Goal: Complete application form

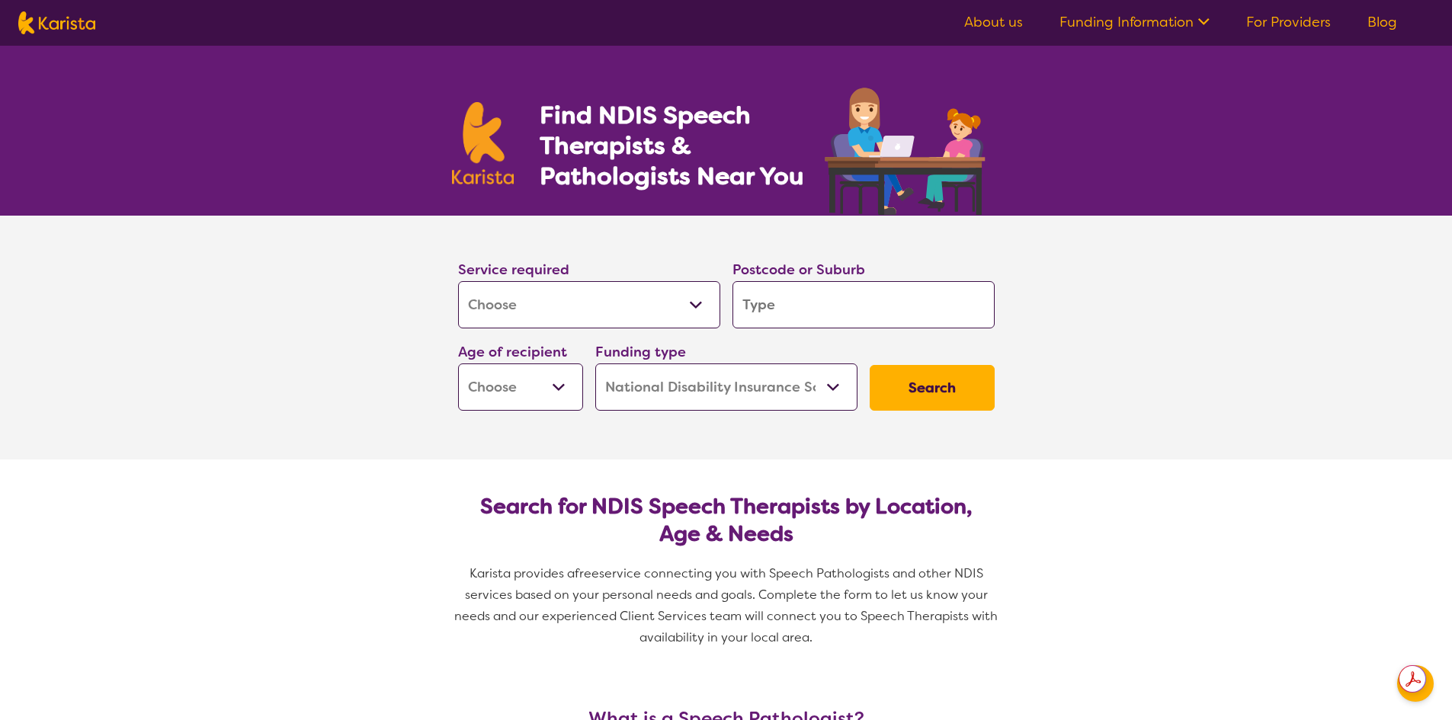
select select "[MEDICAL_DATA]"
select select "NDIS"
select select "[MEDICAL_DATA]"
select select "NDIS"
click at [821, 310] on input "search" at bounding box center [863, 304] width 262 height 47
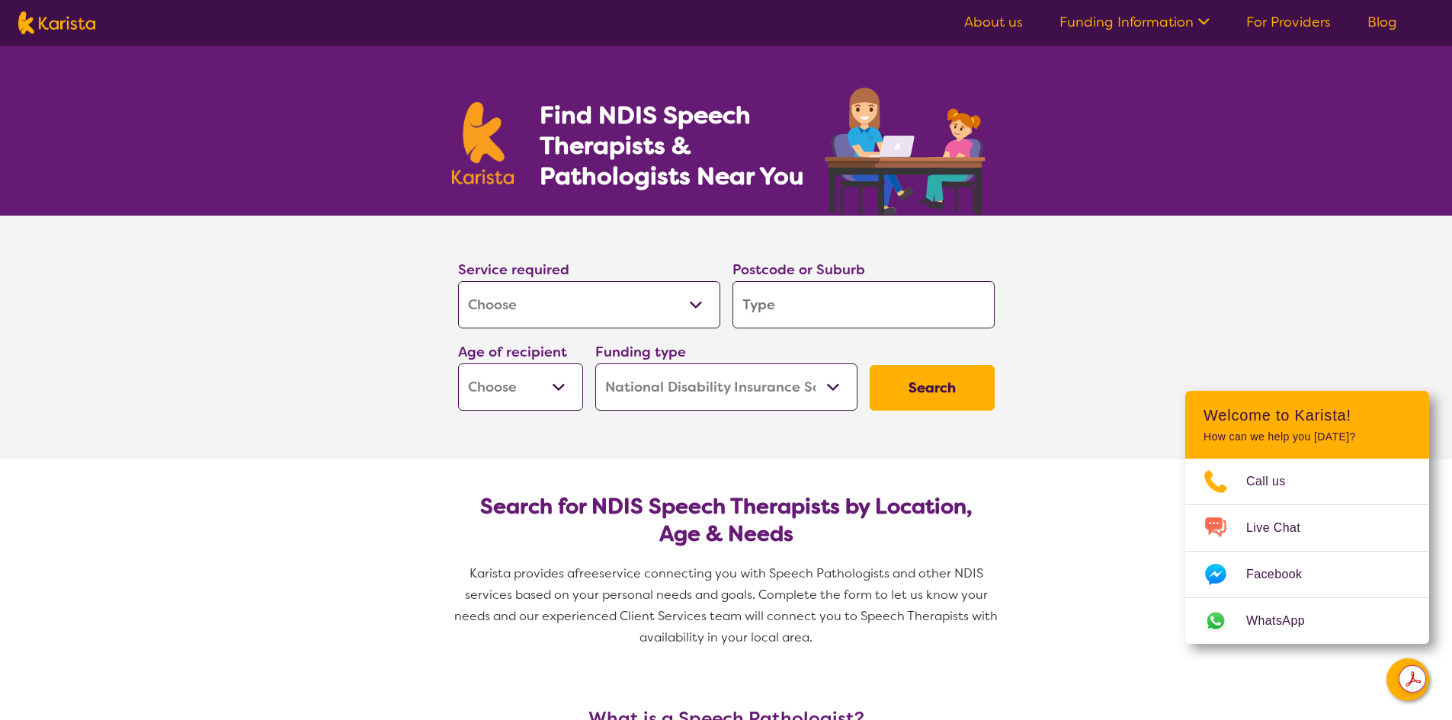
type input "2"
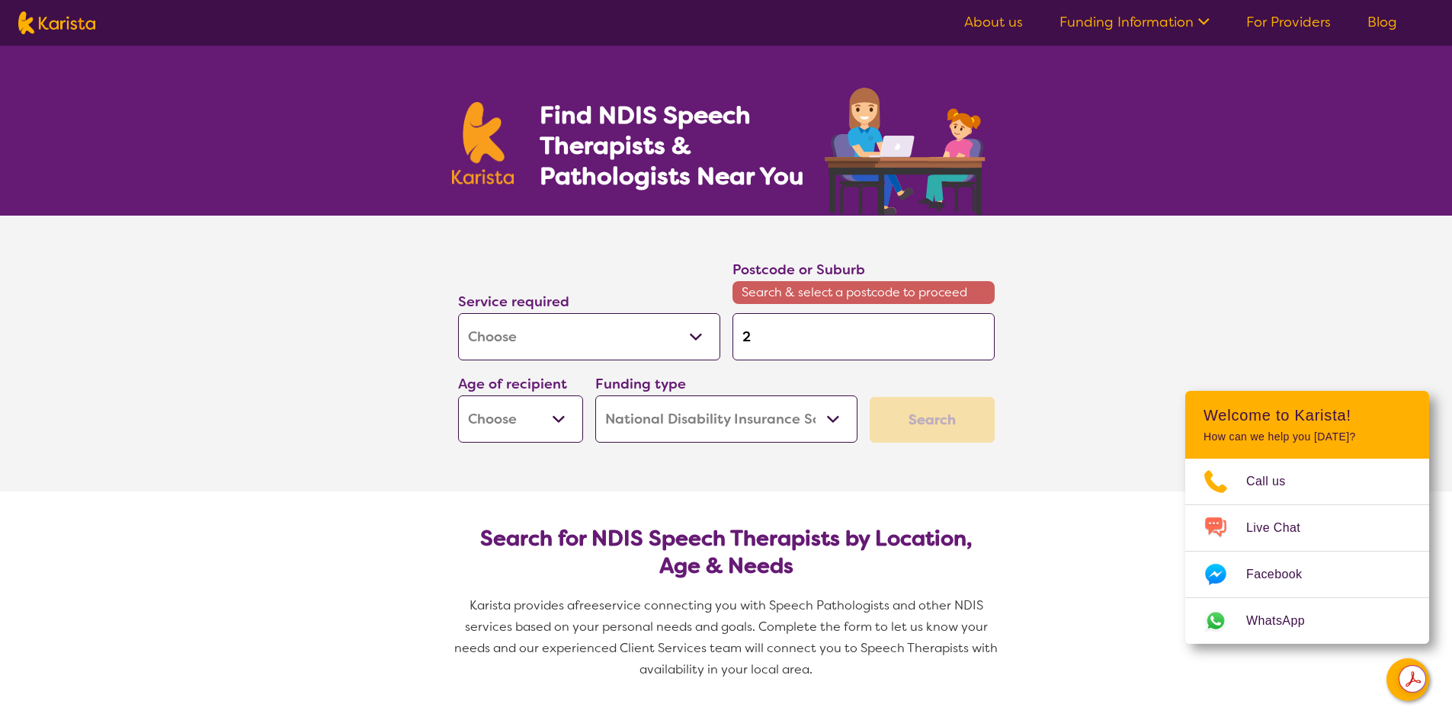
type input "29"
type input "290"
type input "2905"
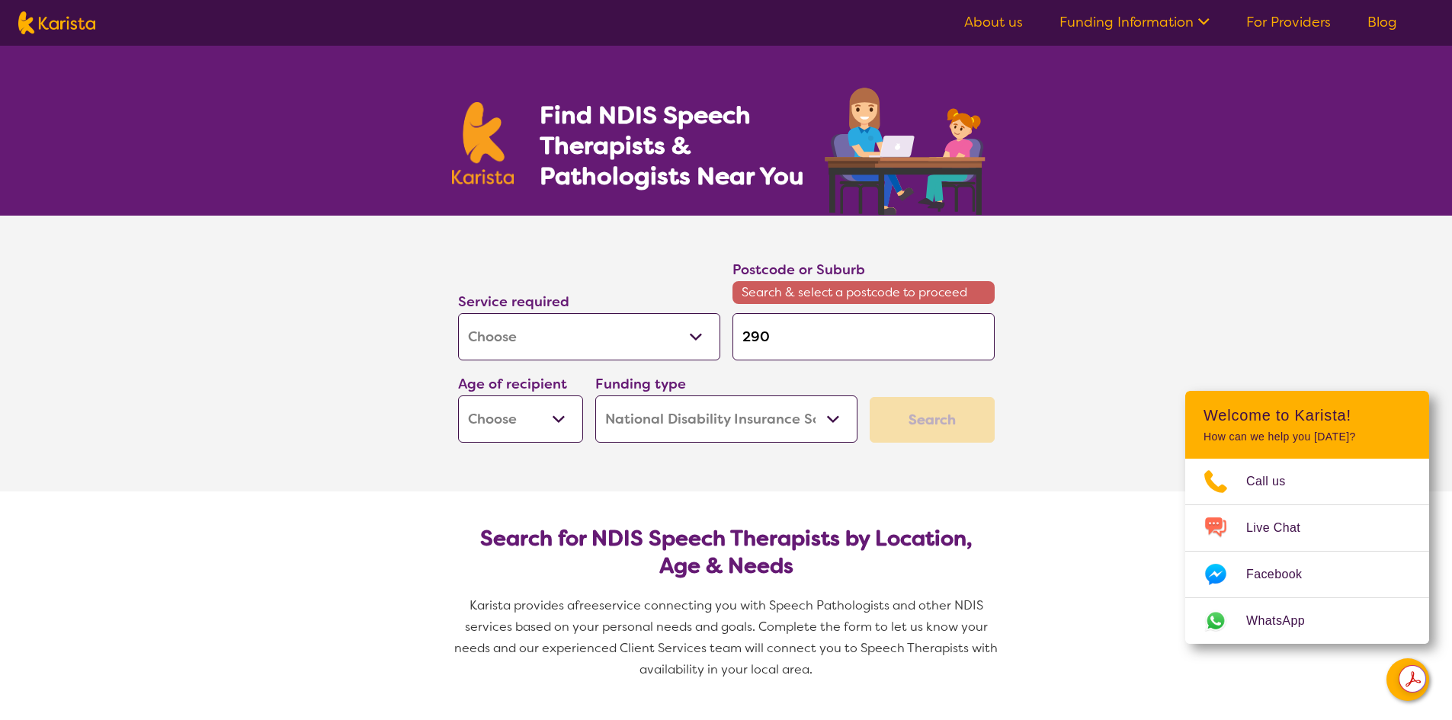
type input "2905"
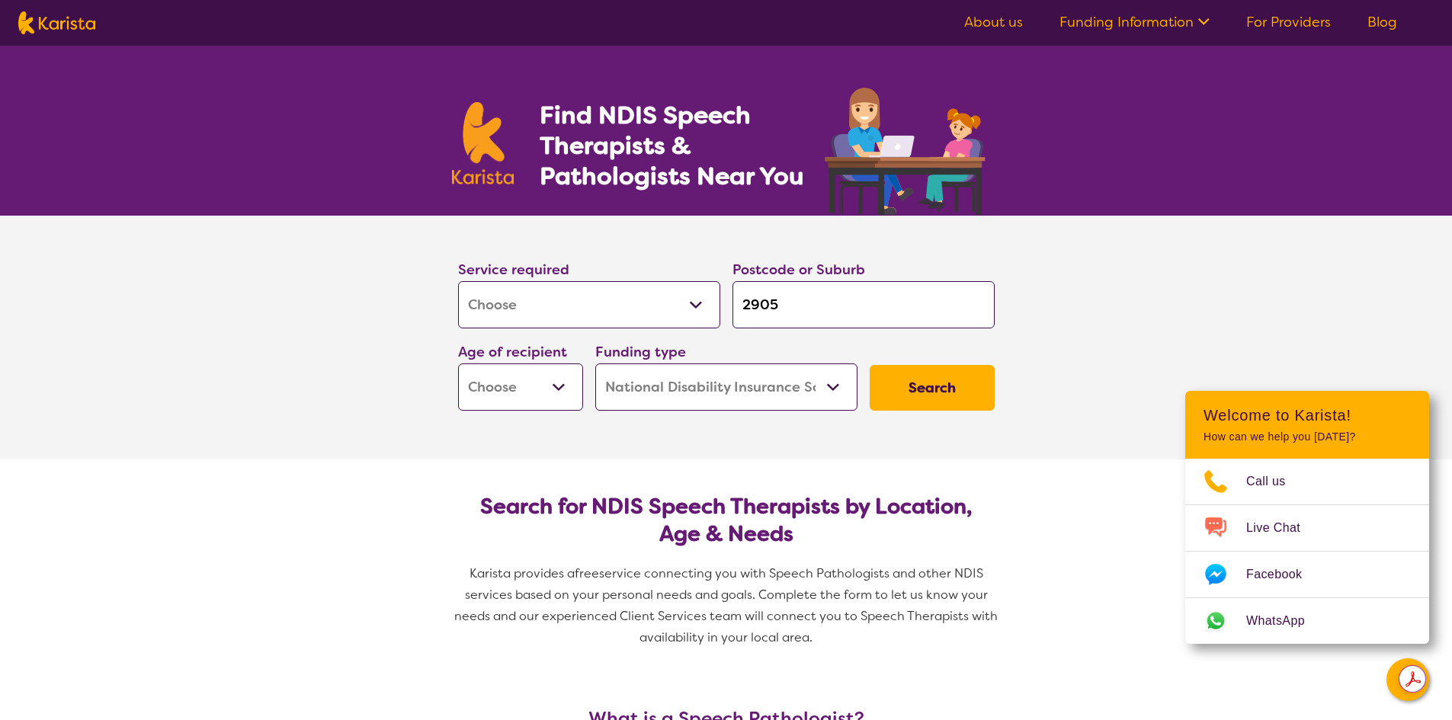
type input "2905"
click at [869, 365] on button "Search" at bounding box center [931, 388] width 125 height 46
click at [536, 396] on select "Early Childhood - 0 to 9 Child - 10 to 11 Adolescent - 12 to 17 Adult - 18 to 6…" at bounding box center [520, 386] width 125 height 47
select select "EC"
click at [458, 363] on select "Early Childhood - 0 to 9 Child - 10 to 11 Adolescent - 12 to 17 Adult - 18 to 6…" at bounding box center [520, 386] width 125 height 47
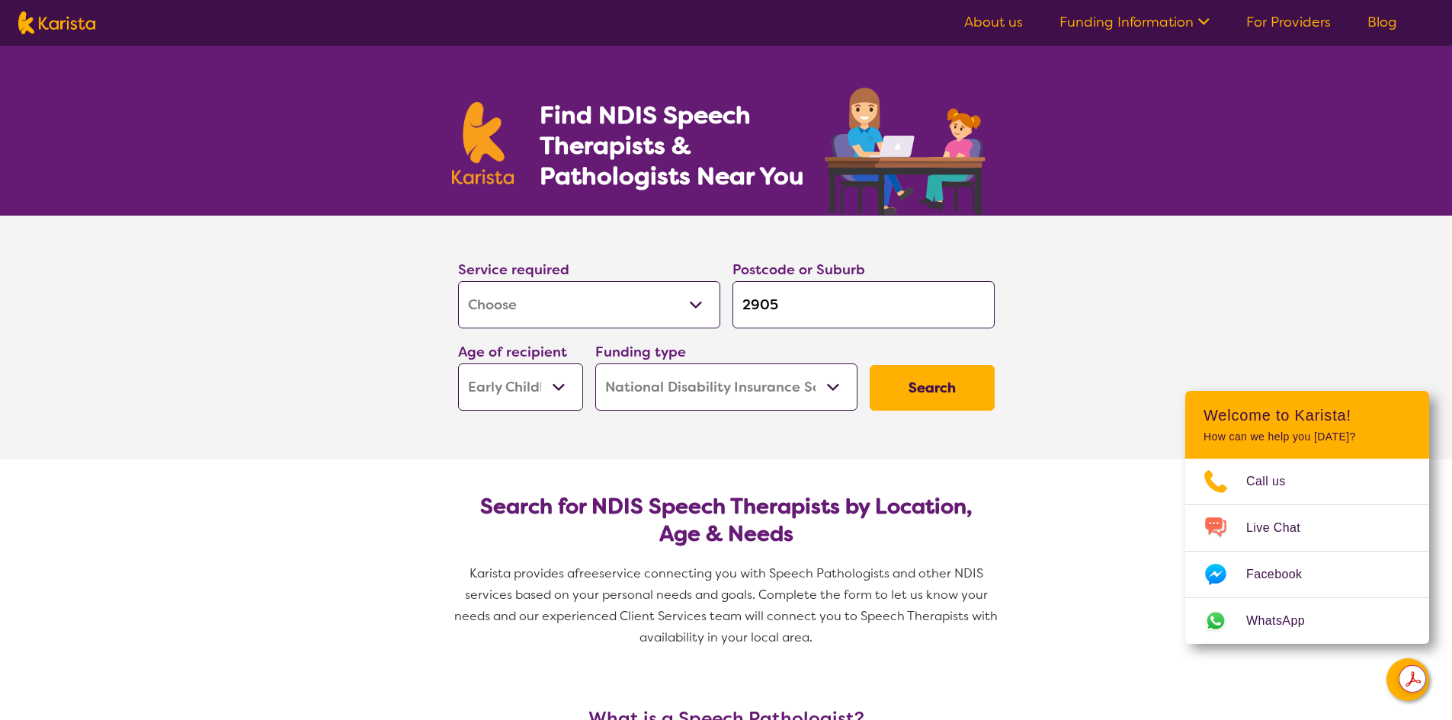
select select "EC"
click at [751, 384] on select "Home Care Package (HCP) National Disability Insurance Scheme (NDIS) I don't know" at bounding box center [726, 386] width 262 height 47
click at [931, 389] on button "Search" at bounding box center [931, 388] width 125 height 46
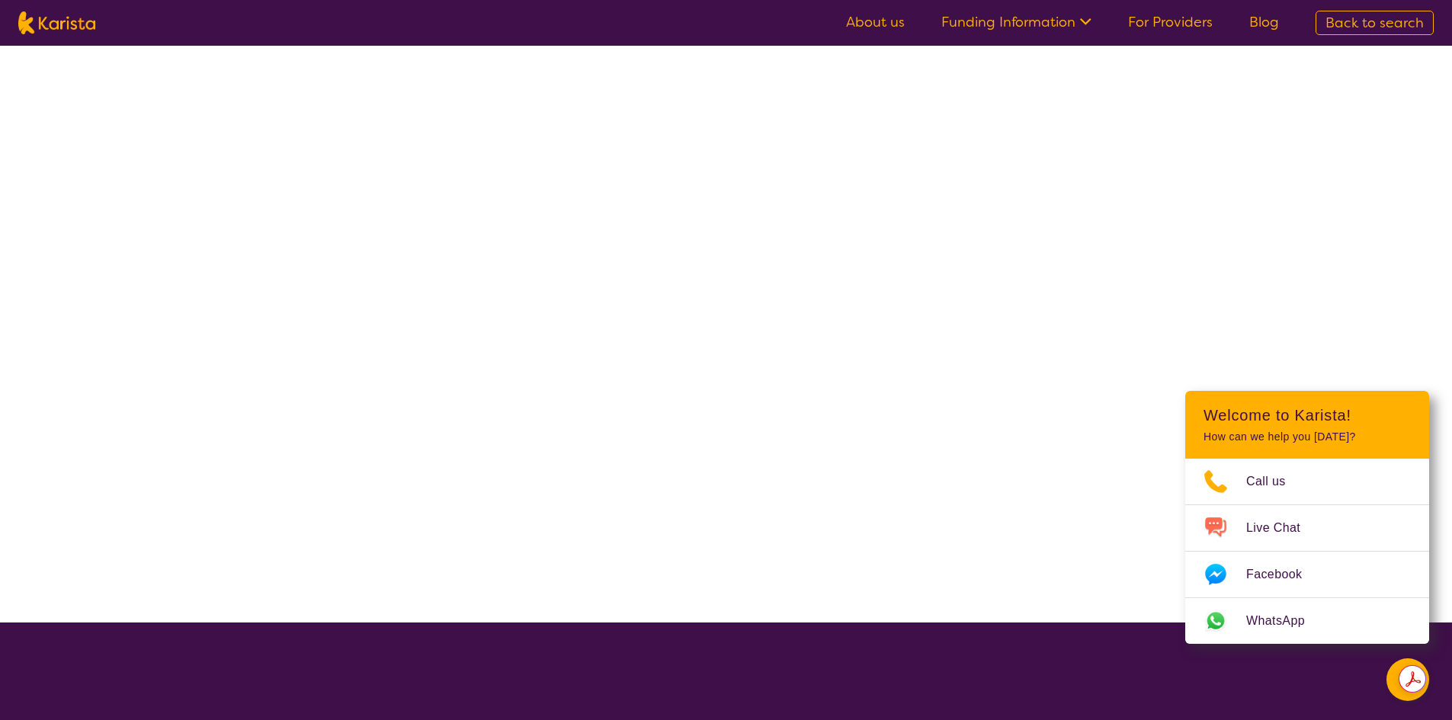
select select "NDIS"
select select "[MEDICAL_DATA]"
select select "EC"
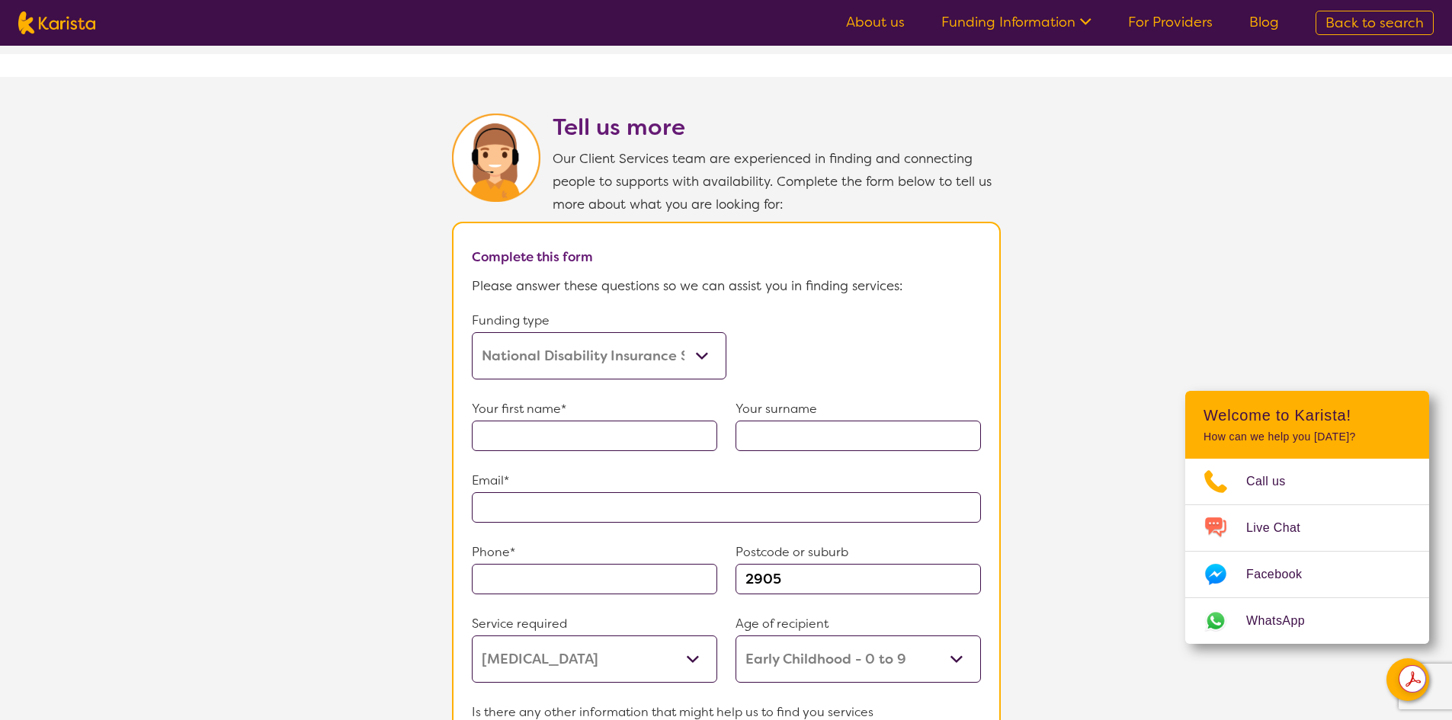
scroll to position [686, 0]
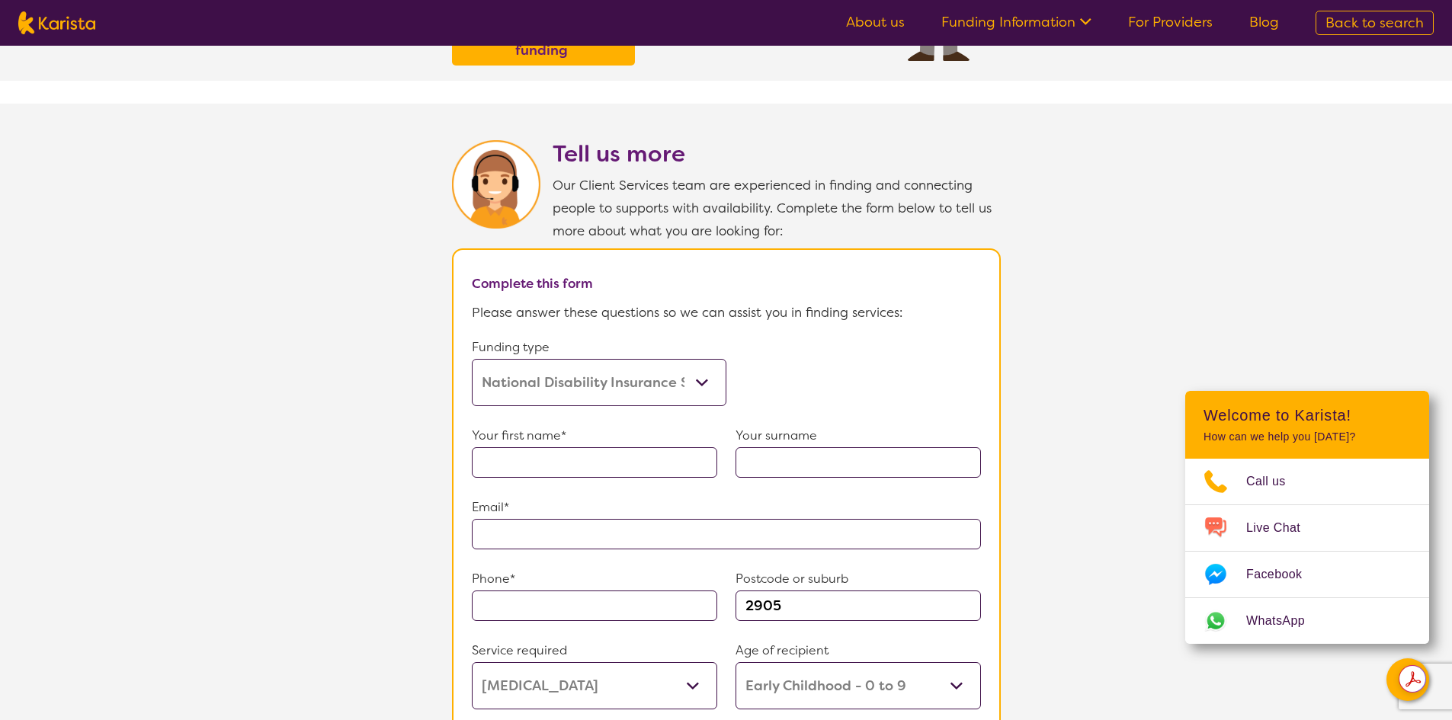
click at [503, 453] on input "text" at bounding box center [594, 462] width 245 height 30
type input "[PERSON_NAME]"
click at [831, 447] on input "text" at bounding box center [857, 462] width 245 height 30
type input "[PERSON_NAME]"
click at [797, 535] on input "text" at bounding box center [726, 534] width 509 height 30
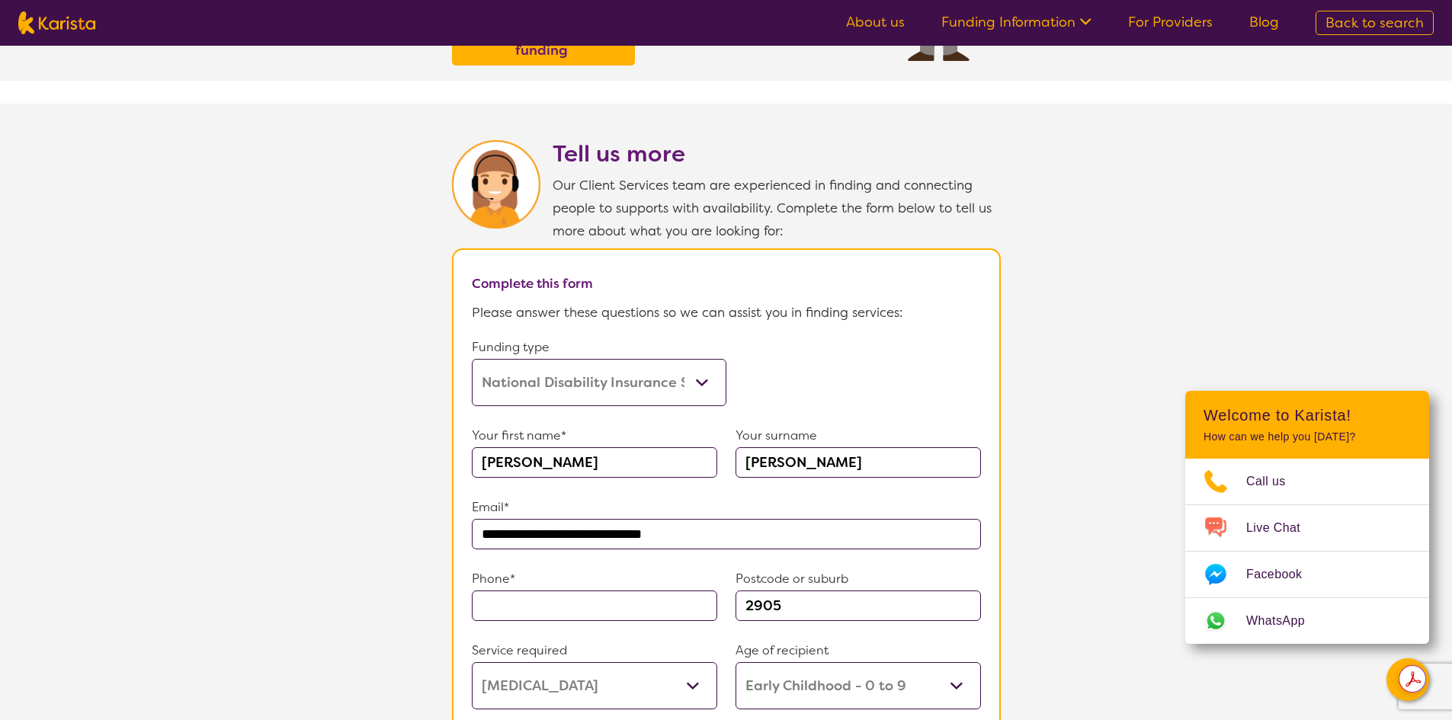
drag, startPoint x: 771, startPoint y: 526, endPoint x: 582, endPoint y: 528, distance: 189.0
click at [582, 528] on input "**********" at bounding box center [726, 534] width 509 height 30
type input "**********"
click at [546, 591] on input "text" at bounding box center [594, 606] width 245 height 30
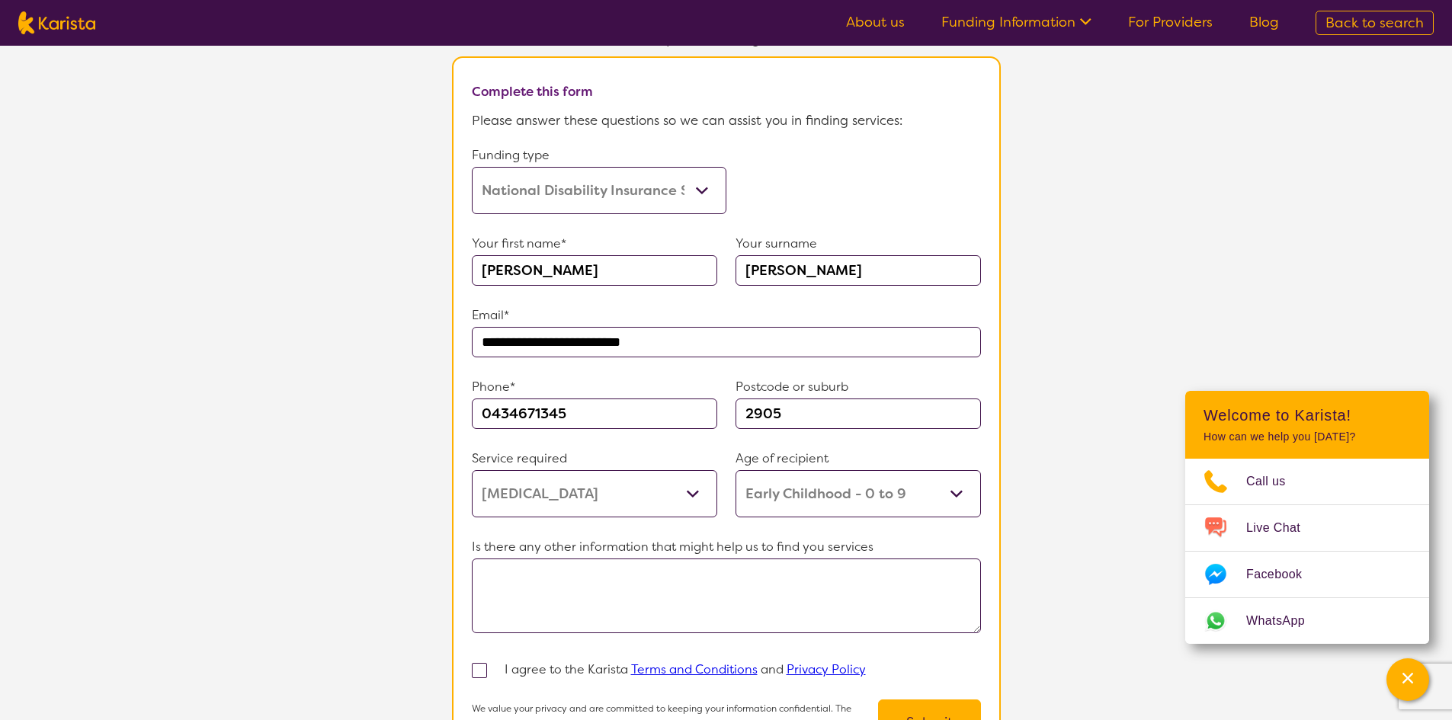
scroll to position [914, 0]
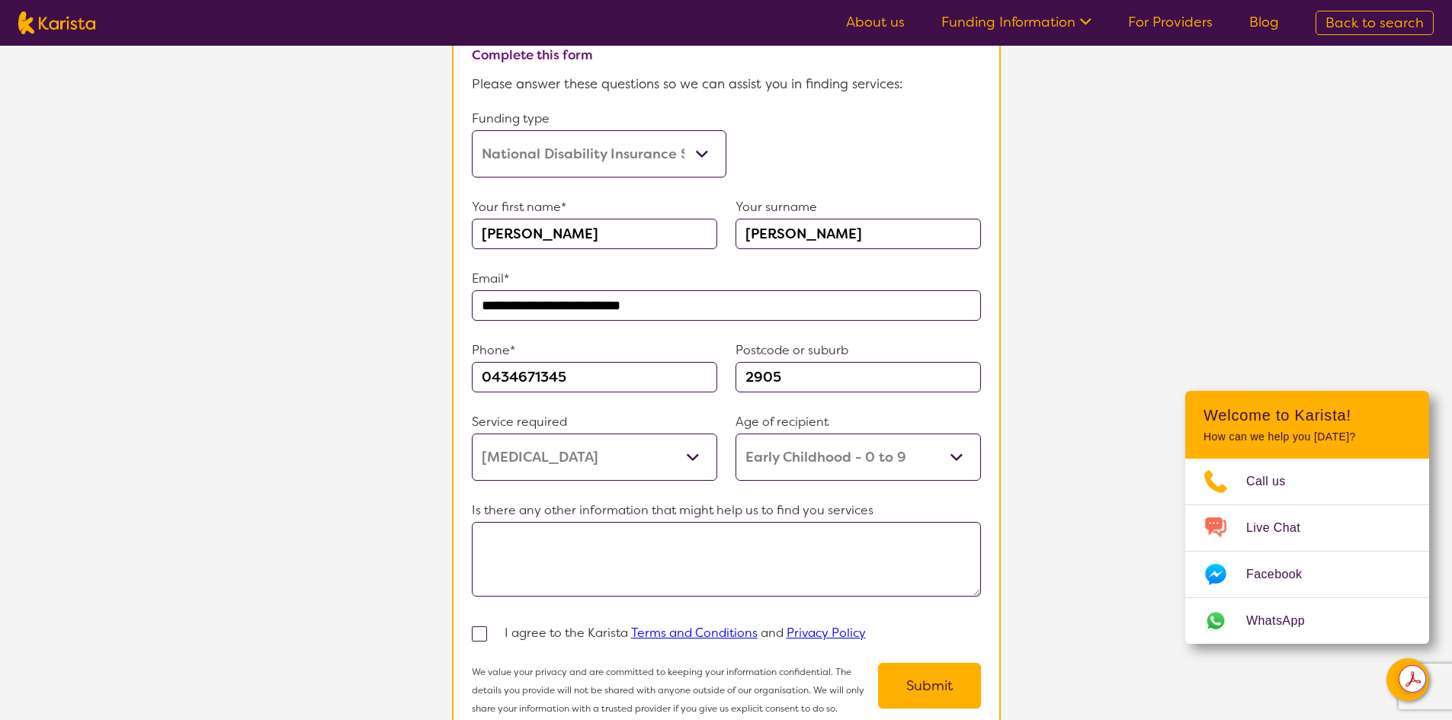
type input "0434671345"
click at [597, 559] on textarea at bounding box center [726, 559] width 509 height 75
click at [484, 626] on span at bounding box center [479, 633] width 15 height 15
click at [495, 628] on input "checkbox" at bounding box center [500, 633] width 10 height 10
checkbox input "true"
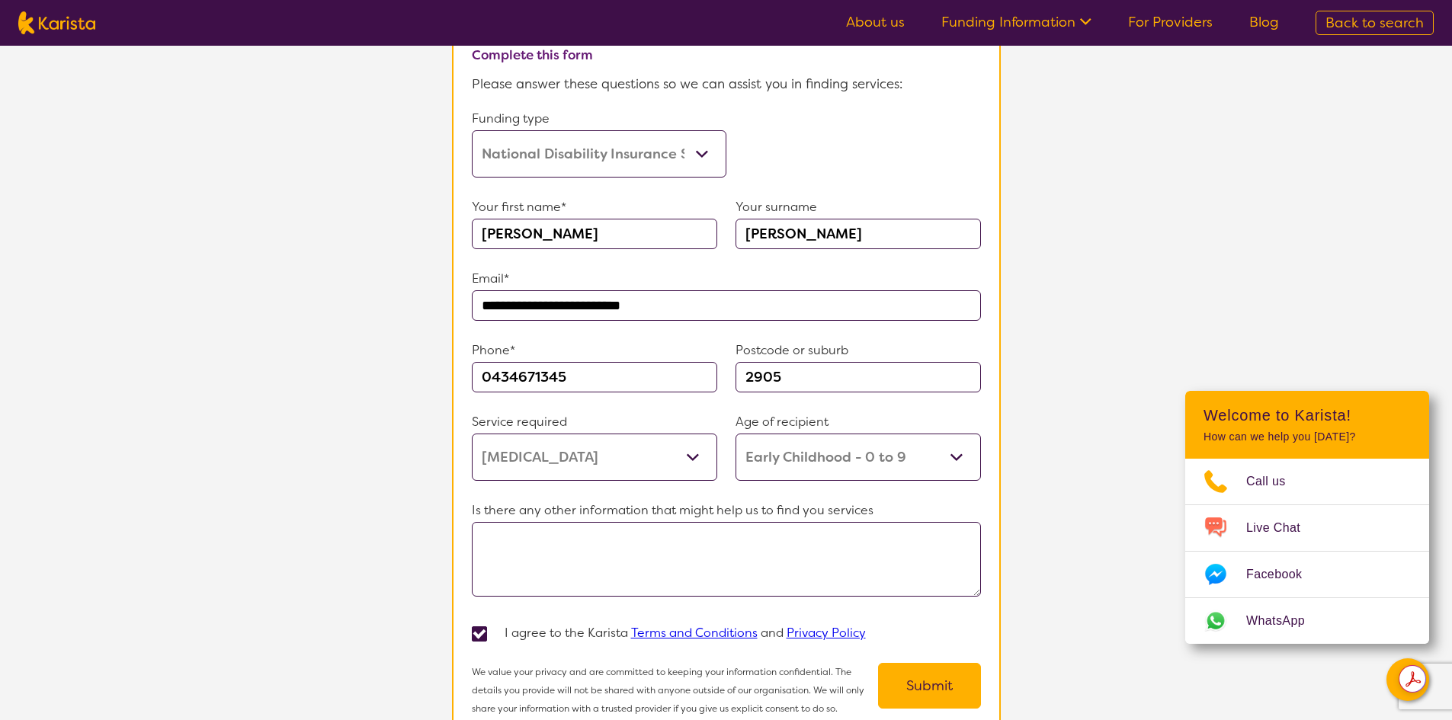
click at [563, 522] on textarea at bounding box center [726, 559] width 509 height 75
type textarea "C"
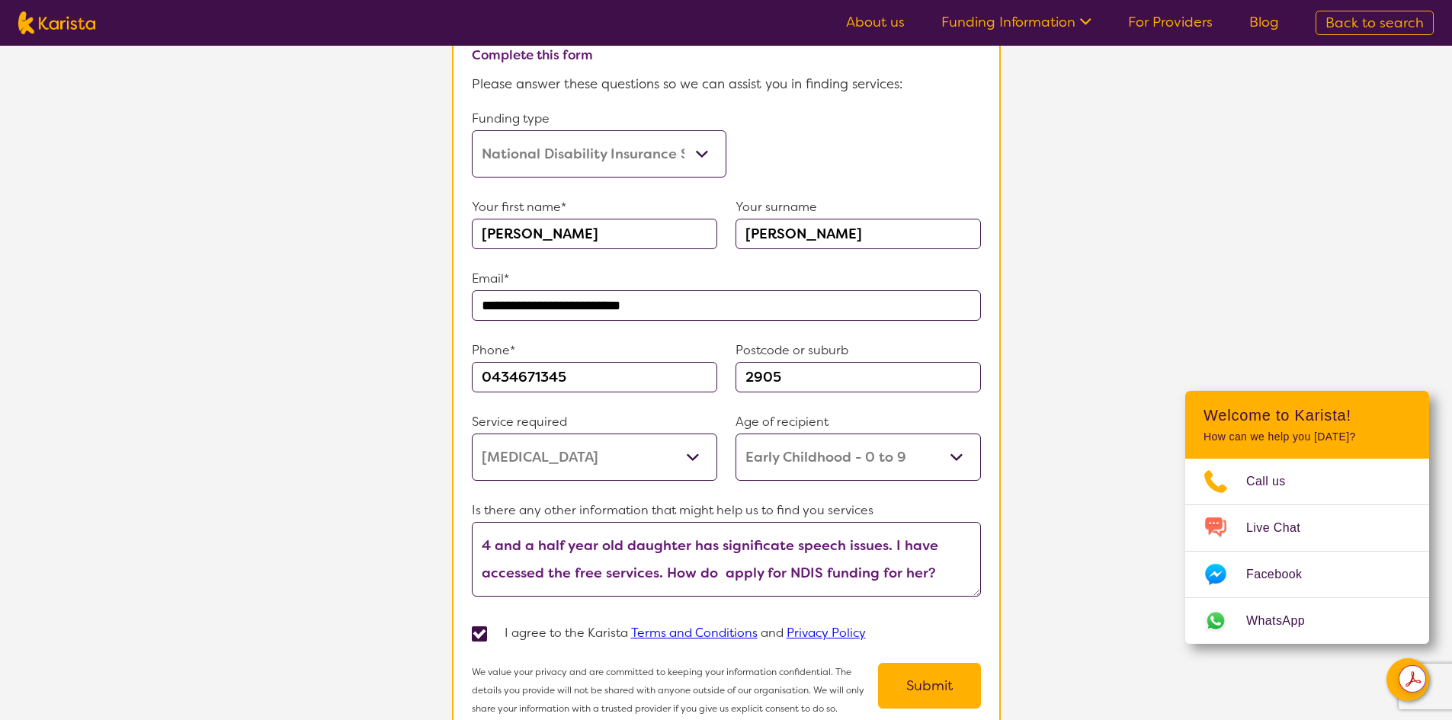
type textarea "4 and a half year old daughter has significate speech issues. I have accessed t…"
click at [914, 674] on button "Submit" at bounding box center [929, 686] width 103 height 46
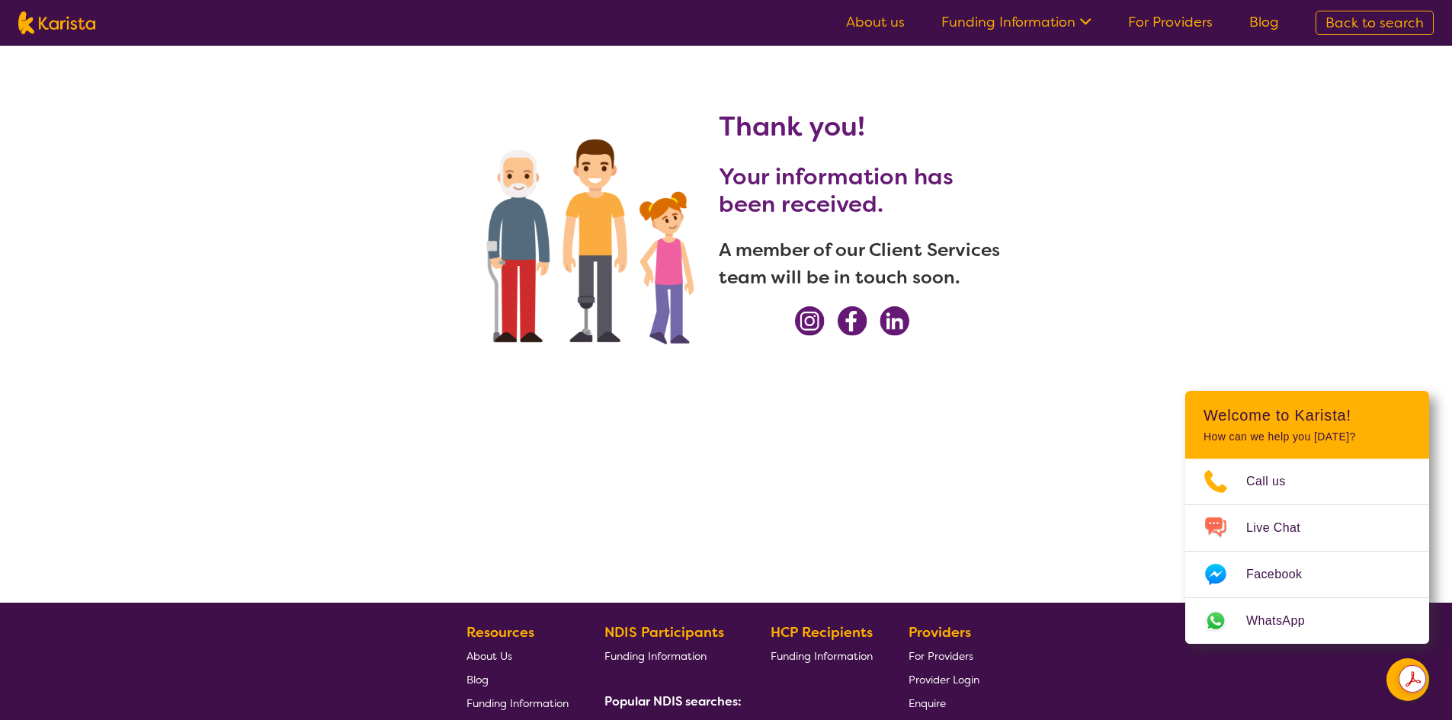
scroll to position [0, 0]
